Goal: Information Seeking & Learning: Compare options

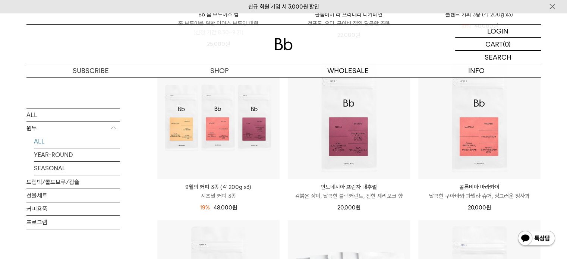
scroll to position [261, 0]
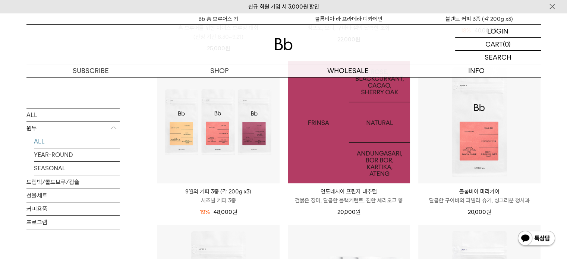
click at [388, 154] on img at bounding box center [349, 122] width 122 height 122
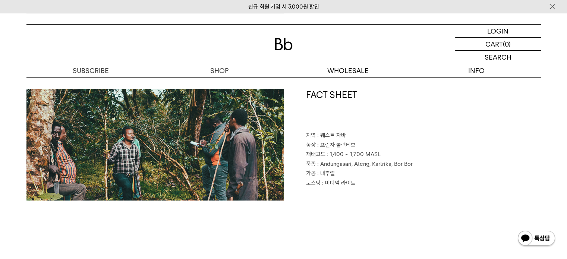
scroll to position [336, 0]
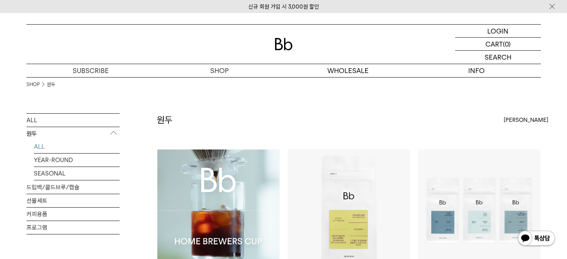
scroll to position [261, 0]
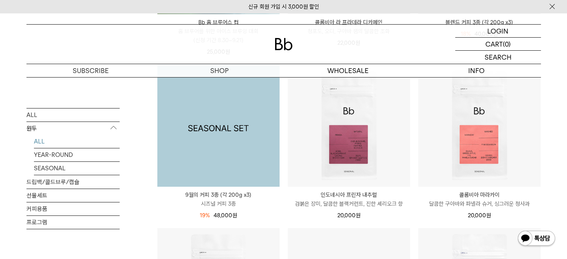
click at [205, 149] on img at bounding box center [218, 126] width 122 height 122
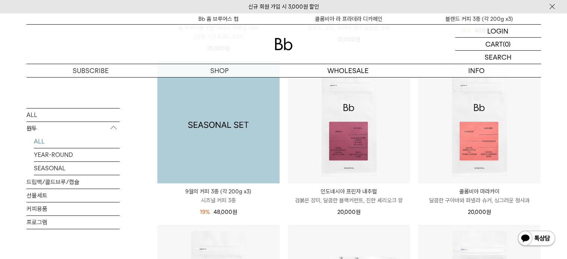
scroll to position [0, 0]
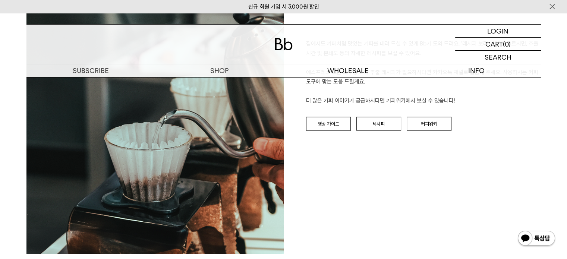
scroll to position [1716, 0]
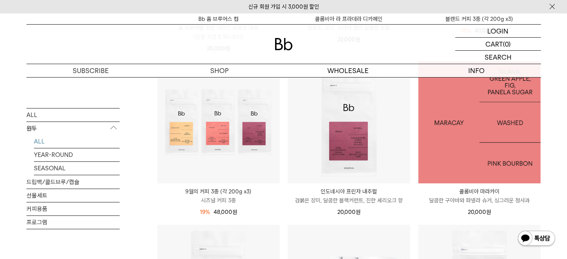
click at [444, 144] on img at bounding box center [480, 122] width 122 height 122
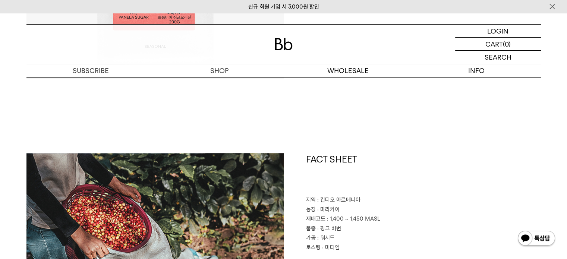
scroll to position [373, 0]
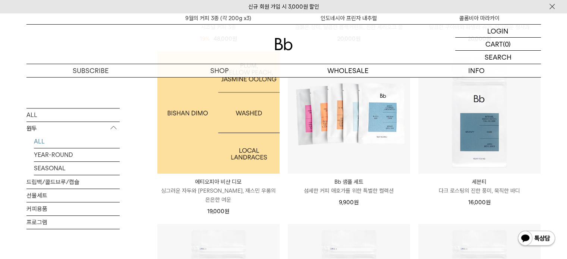
click at [221, 116] on img at bounding box center [218, 112] width 122 height 122
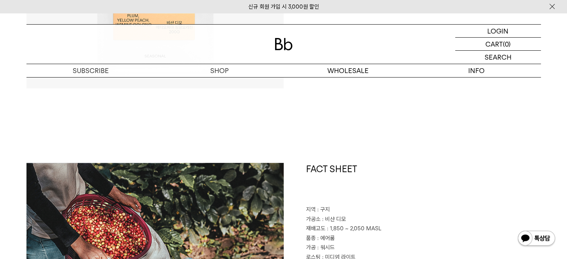
scroll to position [410, 0]
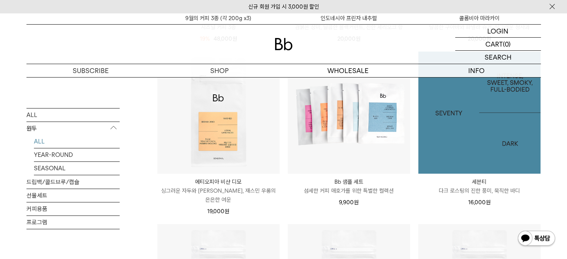
click at [455, 144] on img at bounding box center [480, 112] width 122 height 122
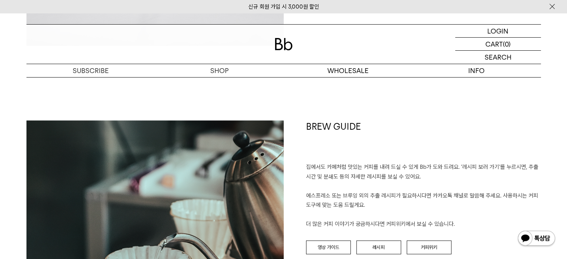
scroll to position [895, 0]
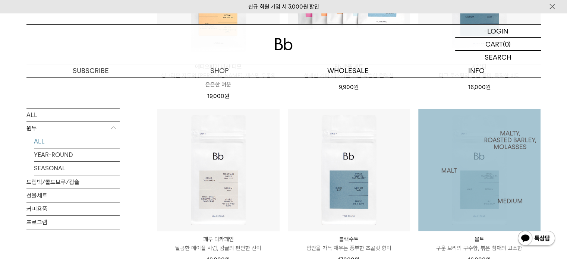
scroll to position [547, 0]
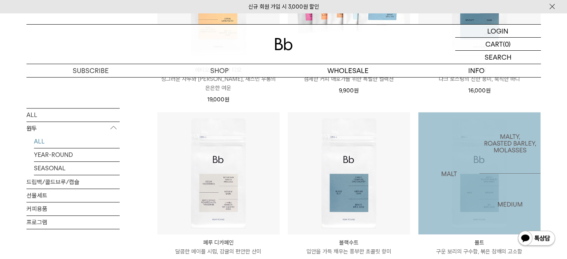
click at [461, 166] on img at bounding box center [480, 173] width 122 height 122
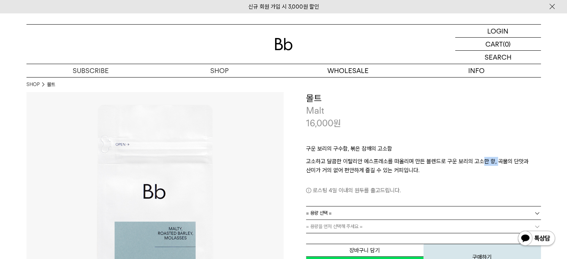
drag, startPoint x: 482, startPoint y: 162, endPoint x: 497, endPoint y: 164, distance: 15.1
click at [497, 164] on p "고소하고 달콤한 이탈리안 에스프레소를 떠올리며 만든 블렌드로 구운 보리의 고소한 향, 곡물의 단맛과 산미가 거의 없어 편안하게 즐길 수 있는 …" at bounding box center [423, 166] width 235 height 18
click at [420, 176] on div "로스팅 4일 이내의 원두를 출고드립니다." at bounding box center [423, 185] width 235 height 20
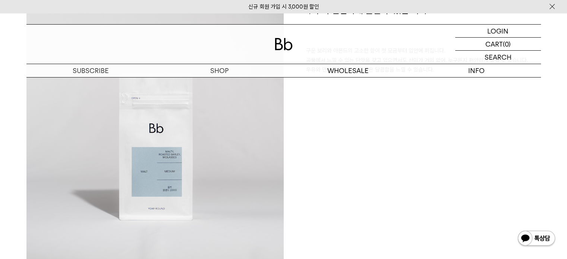
scroll to position [560, 0]
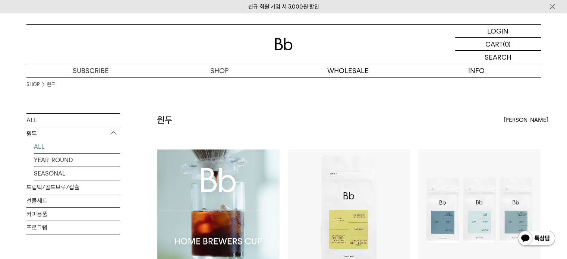
scroll to position [37, 0]
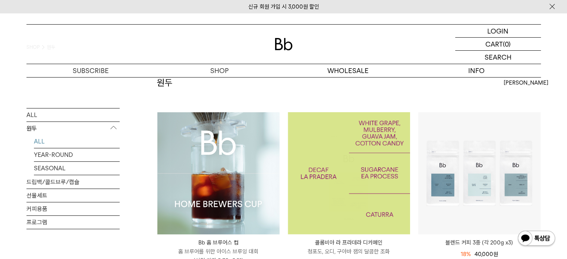
click at [350, 170] on img at bounding box center [349, 173] width 122 height 122
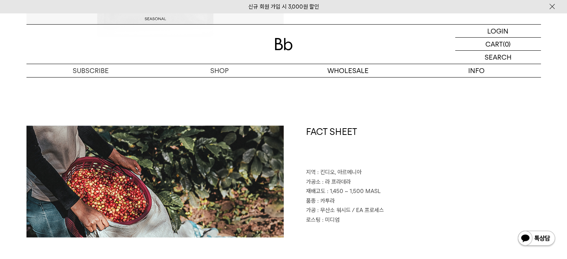
scroll to position [298, 0]
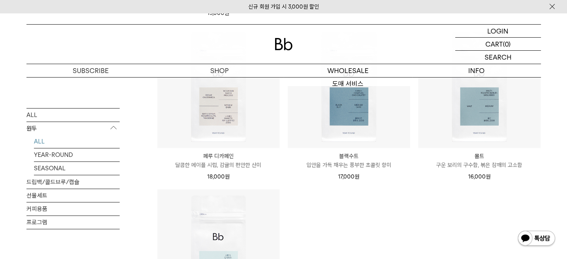
scroll to position [546, 0]
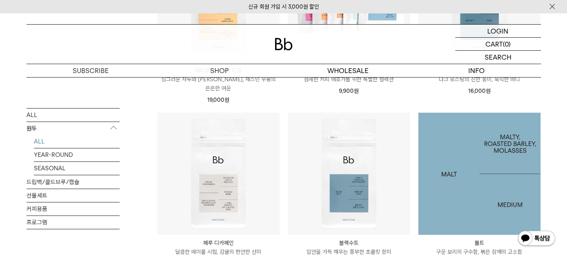
click at [484, 167] on img at bounding box center [480, 174] width 122 height 122
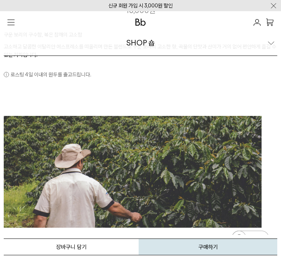
scroll to position [485, 0]
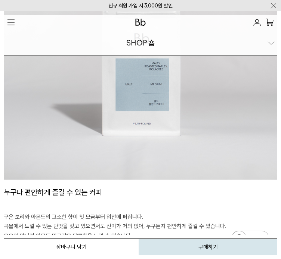
scroll to position [746, 0]
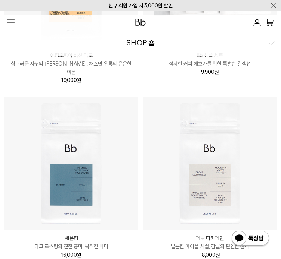
scroll to position [770, 0]
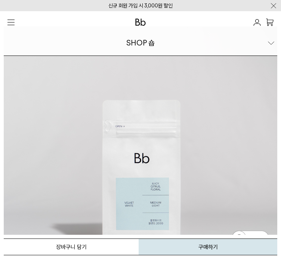
scroll to position [709, 0]
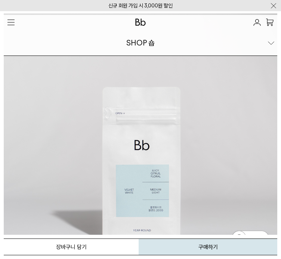
drag, startPoint x: 162, startPoint y: 162, endPoint x: 214, endPoint y: 195, distance: 61.1
drag, startPoint x: 255, startPoint y: 195, endPoint x: 269, endPoint y: 195, distance: 13.4
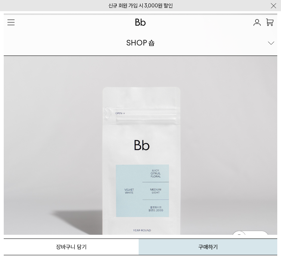
drag, startPoint x: 161, startPoint y: 159, endPoint x: 271, endPoint y: 189, distance: 114.0
copy div "Ethiopia Bishan Dimo 40% Ethiopia Habtamu Yirgacheffe Danche 30% Ethiopia Habta…"
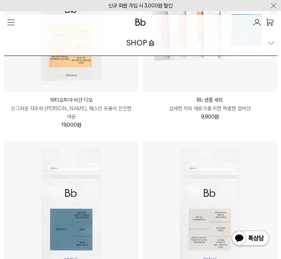
scroll to position [546, 0]
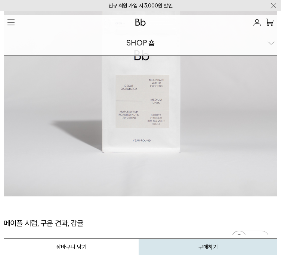
scroll to position [858, 0]
